Goal: Browse casually: Explore the website without a specific task or goal

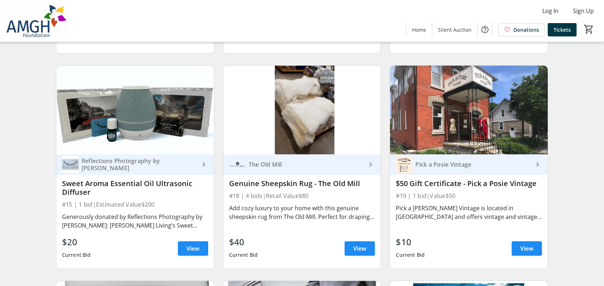
scroll to position [1335, 0]
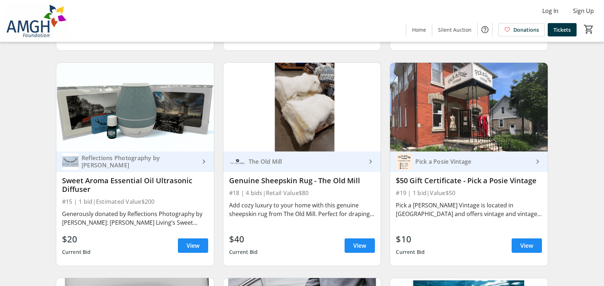
click at [145, 165] on div "Reflections Photography by [PERSON_NAME]" at bounding box center [139, 161] width 121 height 14
click at [198, 250] on span "View" at bounding box center [193, 245] width 13 height 9
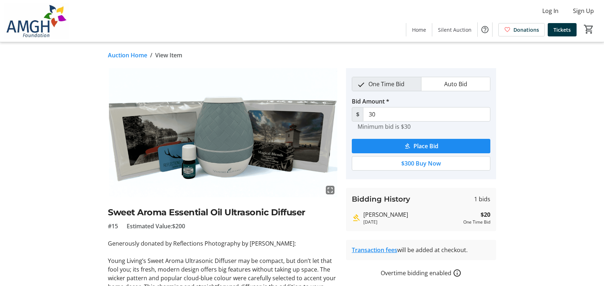
scroll to position [1335, 0]
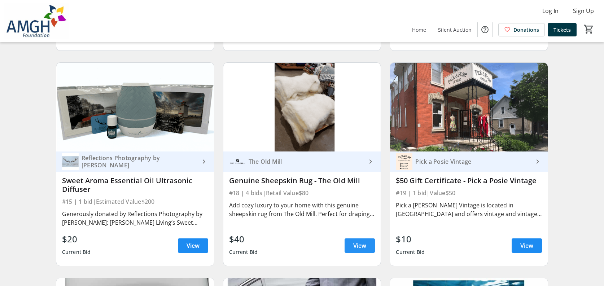
click at [358, 248] on span "View" at bounding box center [359, 245] width 13 height 9
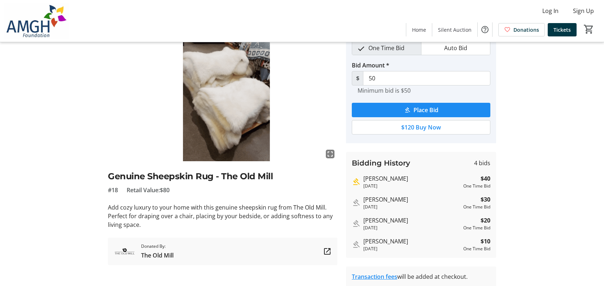
scroll to position [72, 0]
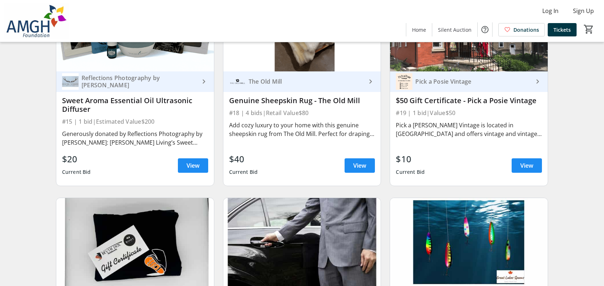
scroll to position [1407, 0]
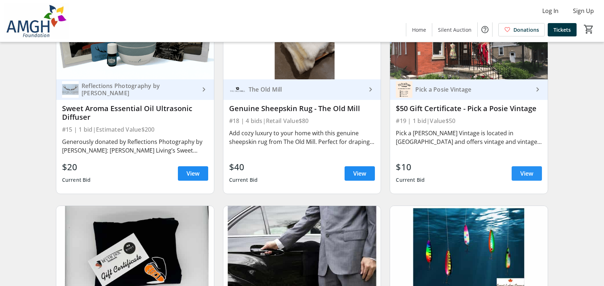
click at [533, 178] on span "View" at bounding box center [526, 173] width 13 height 9
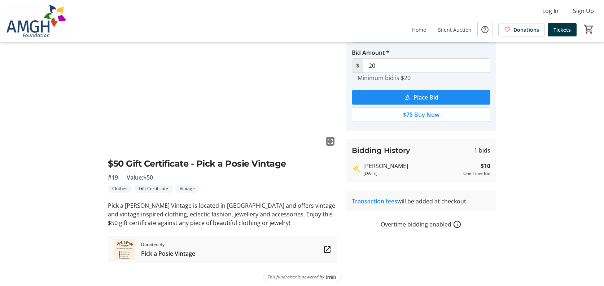
scroll to position [53, 0]
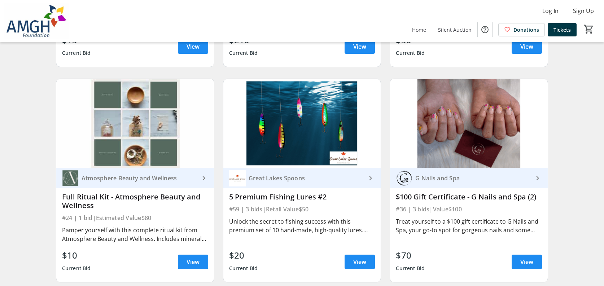
scroll to position [1768, 0]
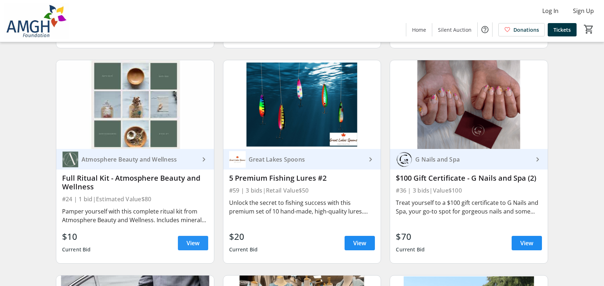
click at [189, 248] on span "View" at bounding box center [193, 243] width 13 height 9
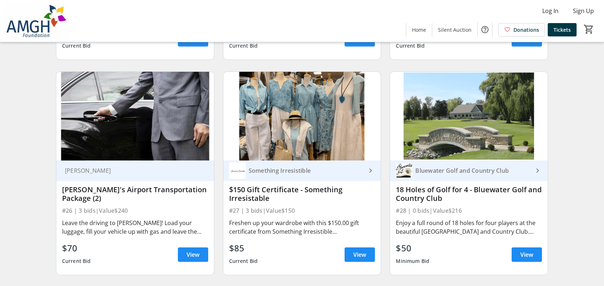
scroll to position [1985, 0]
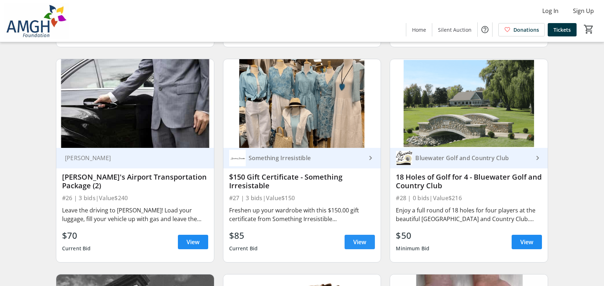
click at [367, 251] on span at bounding box center [360, 241] width 30 height 17
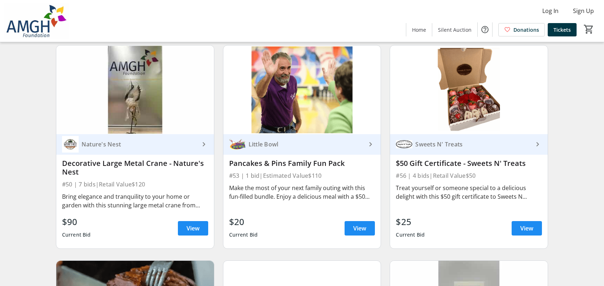
scroll to position [3320, 0]
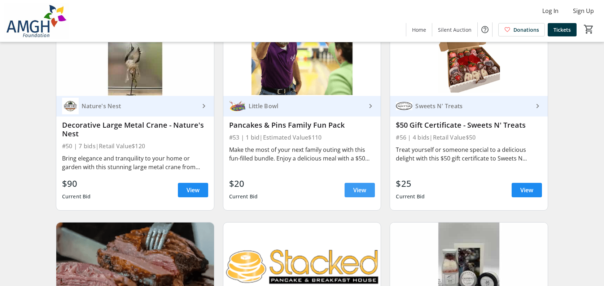
click at [359, 195] on span "View" at bounding box center [359, 190] width 13 height 9
